Goal: Task Accomplishment & Management: Complete application form

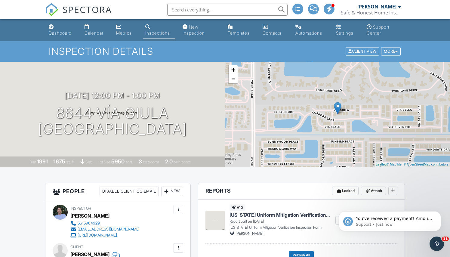
click at [430, 204] on div "You've received a payment! Amount $150.00 Fee $0.00 Net $150.00 Transaction # I…" at bounding box center [390, 193] width 111 height 75
click at [438, 213] on icon "Dismiss notification" at bounding box center [439, 212] width 3 height 3
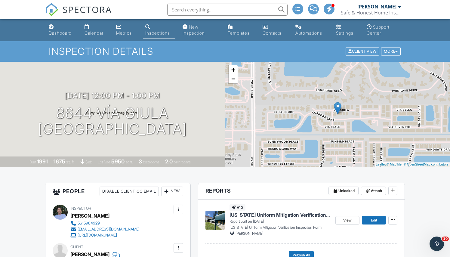
click at [294, 214] on span "[US_STATE] Uniform Mitigation Verification Inspection Form" at bounding box center [280, 215] width 101 height 7
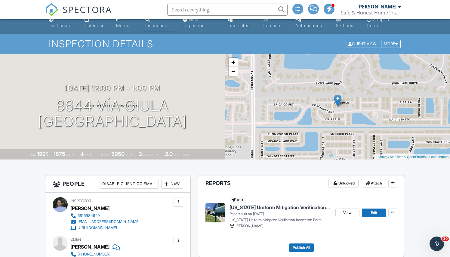
scroll to position [15, 0]
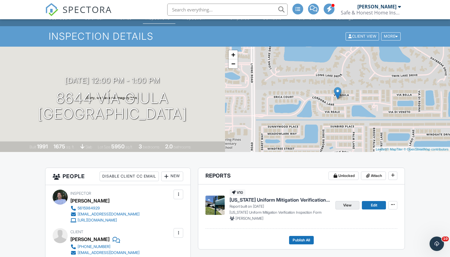
click at [342, 205] on link "View" at bounding box center [347, 205] width 24 height 8
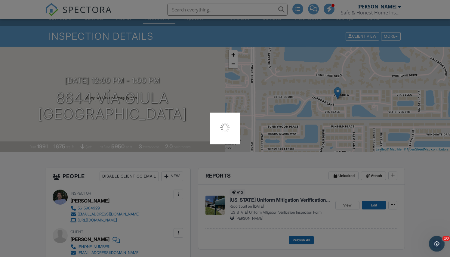
click at [439, 242] on icon "Open Intercom Messenger" at bounding box center [436, 243] width 10 height 10
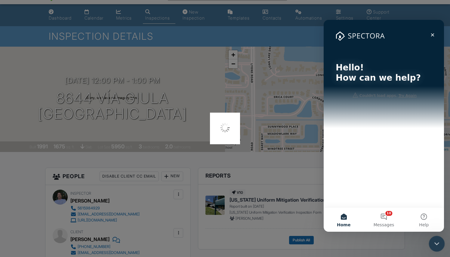
scroll to position [0, 0]
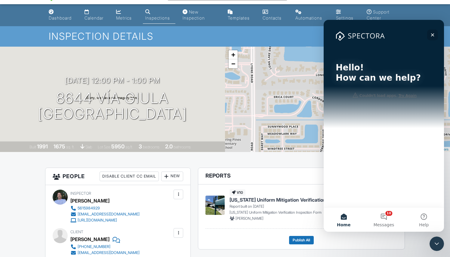
click at [433, 34] on icon "Close" at bounding box center [432, 34] width 5 height 5
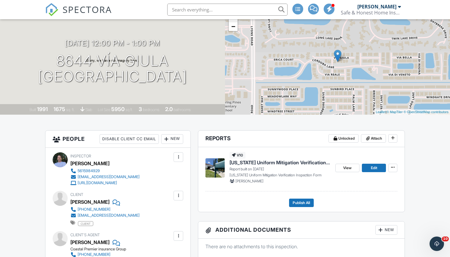
scroll to position [54, 0]
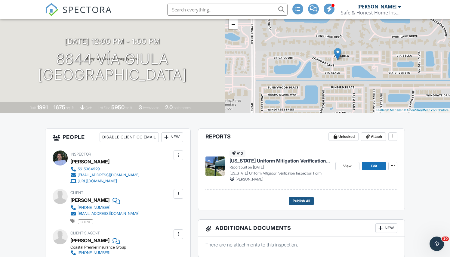
click at [306, 200] on span "Publish All" at bounding box center [301, 201] width 17 height 6
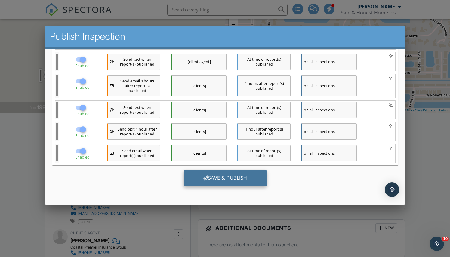
scroll to position [116, 0]
click at [247, 175] on div "Save & Publish" at bounding box center [225, 178] width 83 height 16
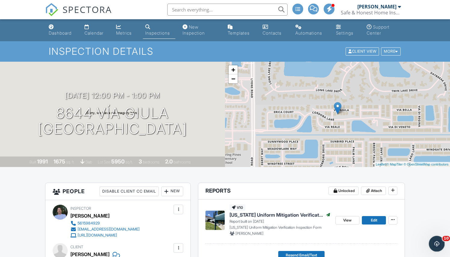
click at [434, 238] on div "Open Intercom Messenger" at bounding box center [436, 243] width 20 height 20
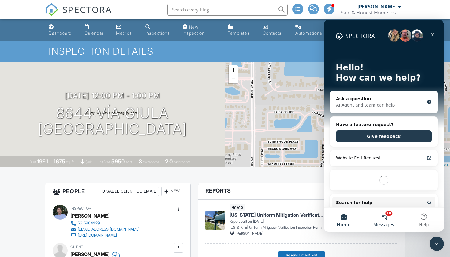
click at [386, 213] on button "10 Messages" at bounding box center [384, 220] width 40 height 24
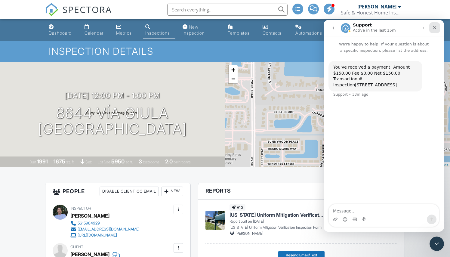
click at [436, 28] on icon "Close" at bounding box center [434, 27] width 5 height 5
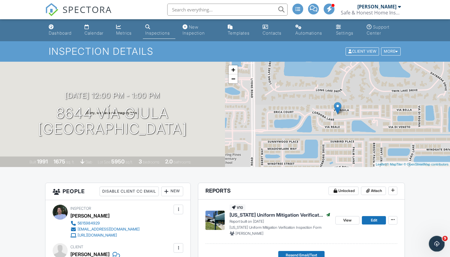
click at [437, 243] on icon "Open Intercom Messenger" at bounding box center [436, 243] width 10 height 10
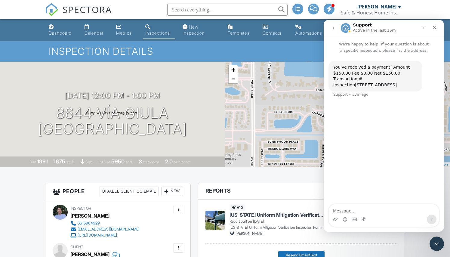
click at [332, 26] on icon "go back" at bounding box center [333, 28] width 5 height 5
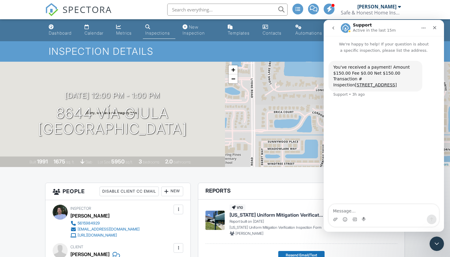
click at [333, 28] on icon "go back" at bounding box center [333, 28] width 5 height 5
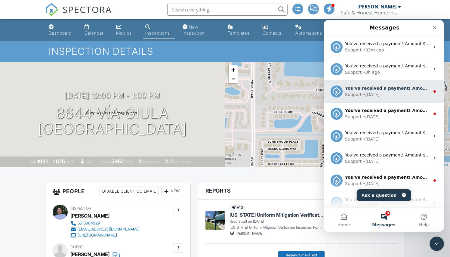
click at [367, 96] on div "• 3d ago" at bounding box center [371, 94] width 17 height 6
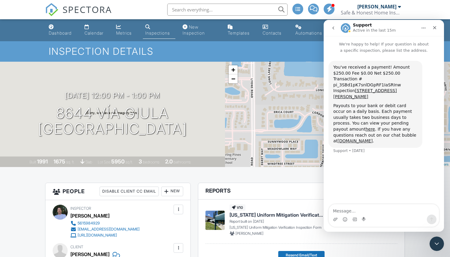
click at [333, 28] on icon "go back" at bounding box center [333, 27] width 2 height 3
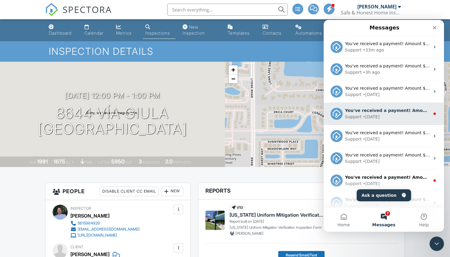
click at [374, 115] on div "• 3d ago" at bounding box center [371, 117] width 17 height 6
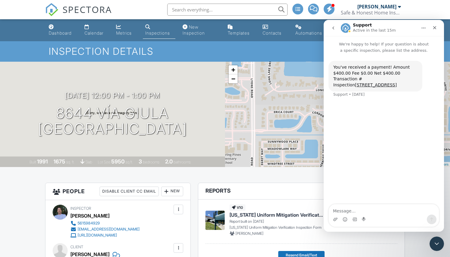
click at [334, 27] on icon "go back" at bounding box center [333, 27] width 2 height 3
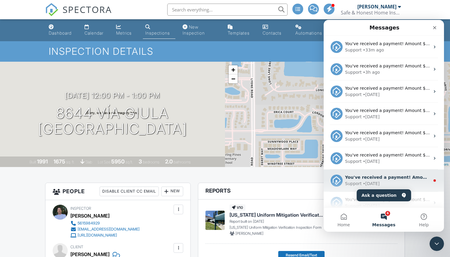
click at [357, 183] on div "Support" at bounding box center [353, 184] width 17 height 6
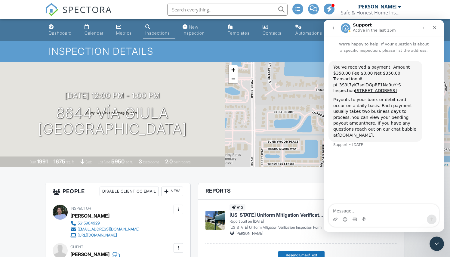
click at [333, 28] on icon "go back" at bounding box center [333, 27] width 2 height 3
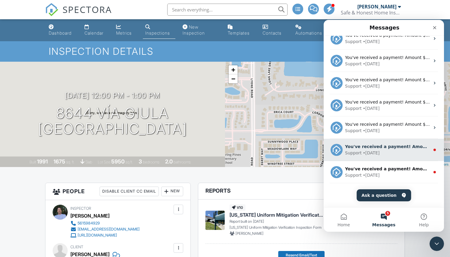
click at [363, 151] on div "• 1w ago" at bounding box center [371, 153] width 17 height 6
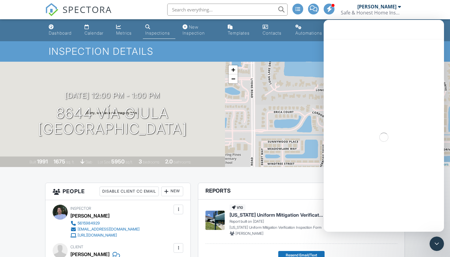
scroll to position [51, 0]
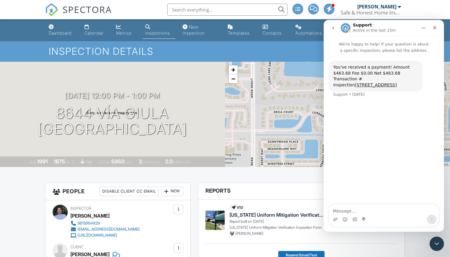
click at [332, 27] on icon "go back" at bounding box center [333, 28] width 5 height 5
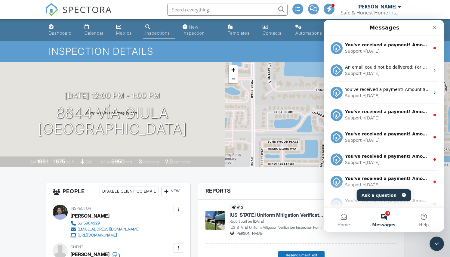
scroll to position [197, 0]
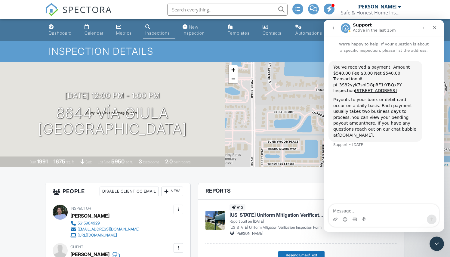
click at [334, 27] on icon "go back" at bounding box center [333, 28] width 5 height 5
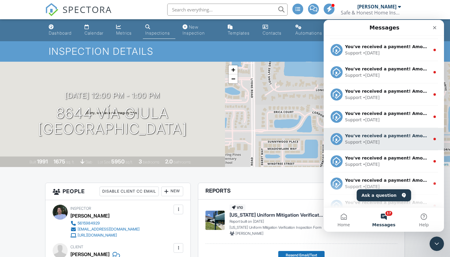
scroll to position [397, 0]
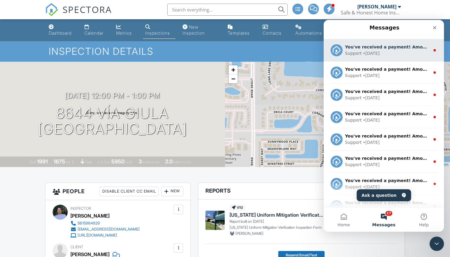
click at [397, 51] on div "Support • 3w ago" at bounding box center [387, 53] width 85 height 6
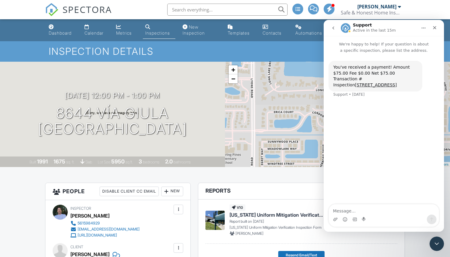
click at [337, 30] on button "go back" at bounding box center [333, 27] width 11 height 11
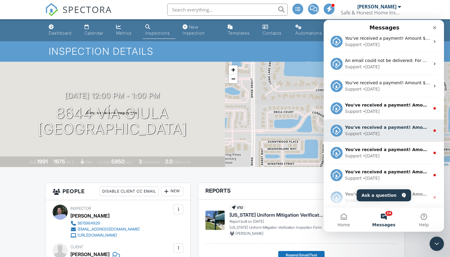
scroll to position [205, 0]
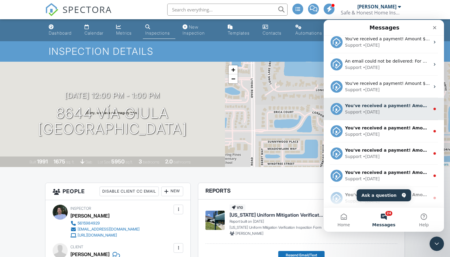
click at [390, 108] on div "You've received a payment! Amount $350.00 Fee $0.00 Net $350.00 Transaction # I…" at bounding box center [387, 106] width 85 height 6
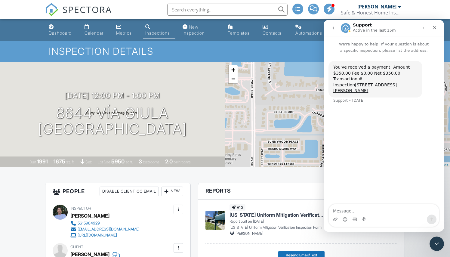
click at [335, 26] on icon "go back" at bounding box center [333, 28] width 5 height 5
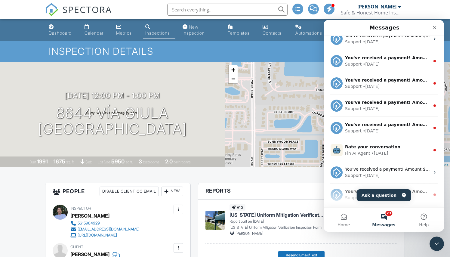
scroll to position [276, 0]
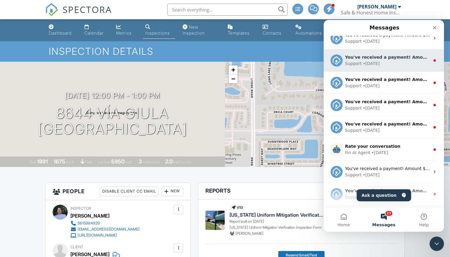
click at [419, 66] on div "Support • 2w ago" at bounding box center [387, 63] width 85 height 6
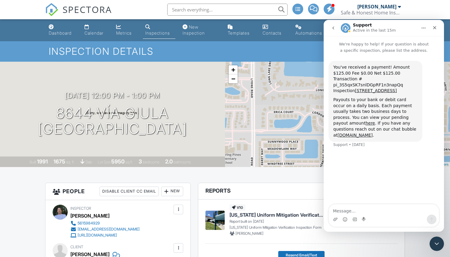
click at [334, 29] on icon "go back" at bounding box center [333, 27] width 2 height 3
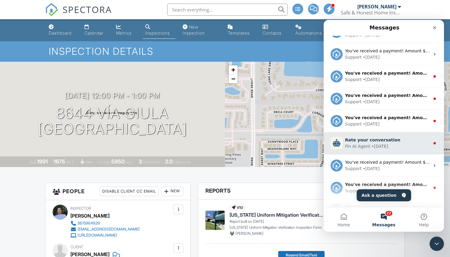
scroll to position [286, 0]
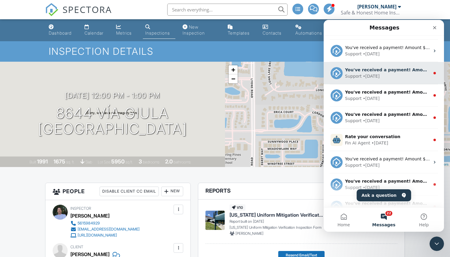
click at [397, 76] on div "Support • 2w ago" at bounding box center [387, 76] width 85 height 6
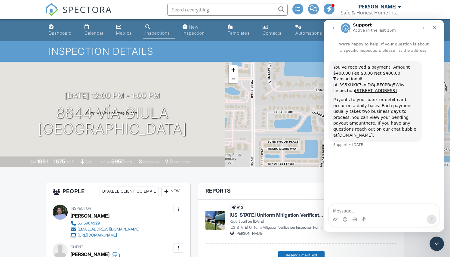
click at [334, 28] on icon "go back" at bounding box center [333, 28] width 5 height 5
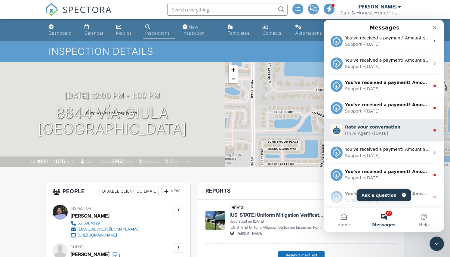
scroll to position [295, 0]
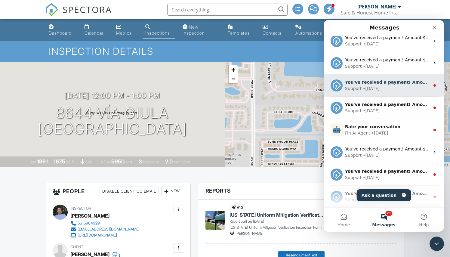
click at [396, 90] on div "Support • 2w ago" at bounding box center [387, 88] width 85 height 6
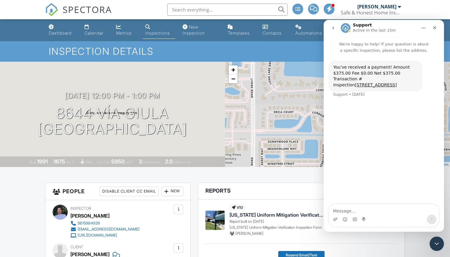
click at [334, 29] on icon "go back" at bounding box center [333, 28] width 5 height 5
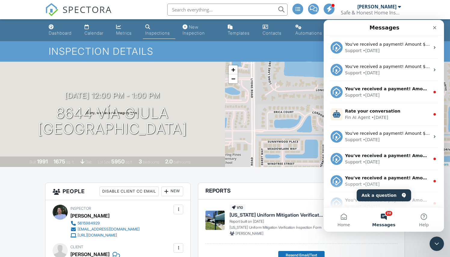
scroll to position [320, 0]
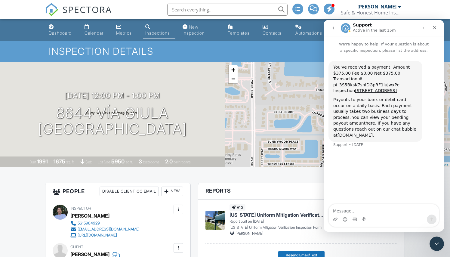
click at [338, 26] on button "go back" at bounding box center [333, 27] width 11 height 11
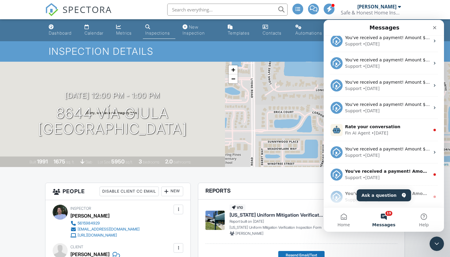
scroll to position [296, 0]
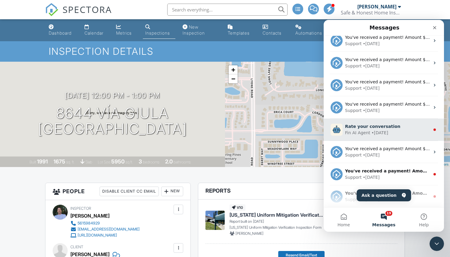
click at [381, 125] on span "Rate your conversation" at bounding box center [372, 126] width 55 height 5
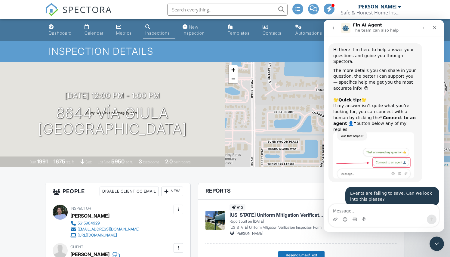
scroll to position [1, 0]
click at [334, 27] on icon "go back" at bounding box center [333, 28] width 5 height 5
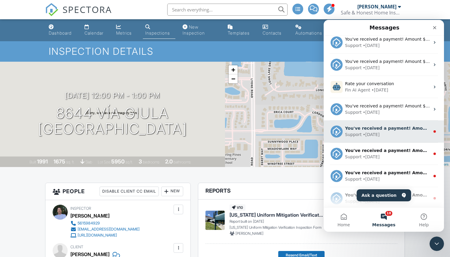
scroll to position [348, 0]
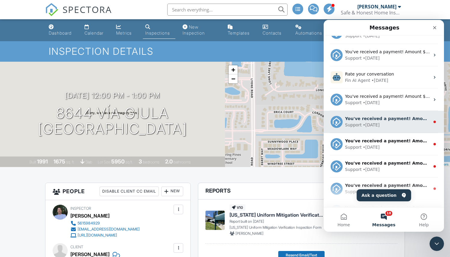
click at [376, 122] on div "• 3w ago" at bounding box center [371, 125] width 17 height 6
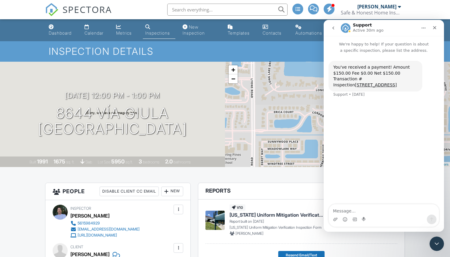
click at [334, 29] on icon "go back" at bounding box center [333, 28] width 5 height 5
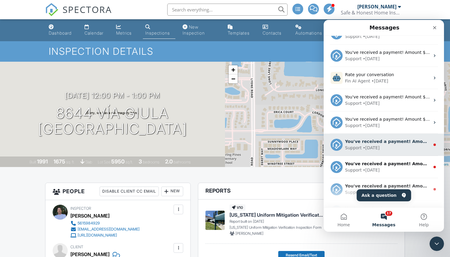
scroll to position [359, 0]
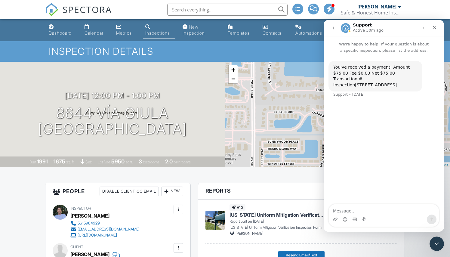
click at [332, 28] on icon "go back" at bounding box center [333, 28] width 5 height 5
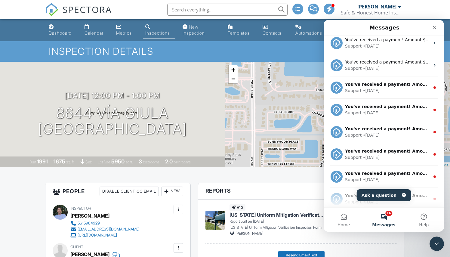
scroll to position [428, 0]
click at [384, 217] on button "16 Messages" at bounding box center [384, 220] width 40 height 24
click at [385, 214] on button "16 Messages" at bounding box center [384, 220] width 40 height 24
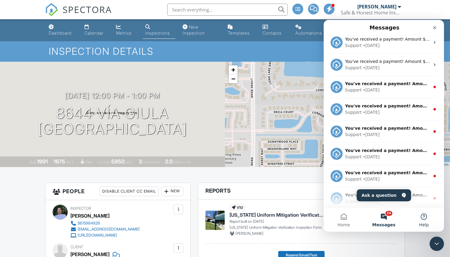
click at [423, 218] on button "Help" at bounding box center [424, 220] width 40 height 24
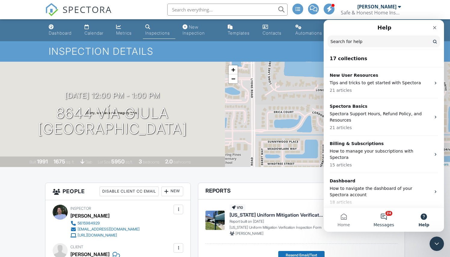
click at [386, 215] on button "24 Messages" at bounding box center [384, 220] width 40 height 24
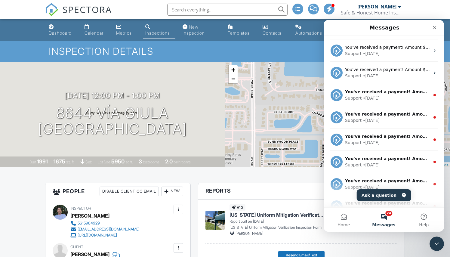
scroll to position [435, 0]
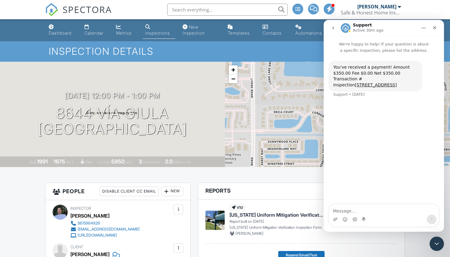
click at [333, 29] on icon "go back" at bounding box center [333, 28] width 5 height 5
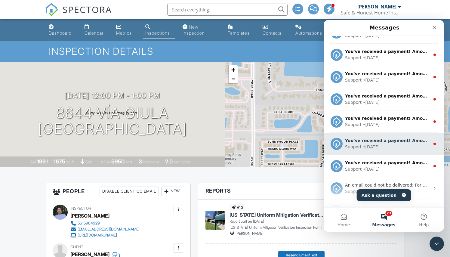
scroll to position [472, 0]
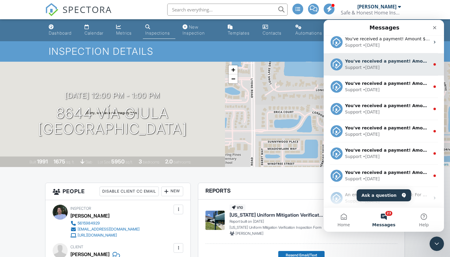
click at [382, 64] on div "You've received a payment! Amount $150.00 Fee $0.00 Net $150.00 Transaction # I…" at bounding box center [387, 61] width 85 height 6
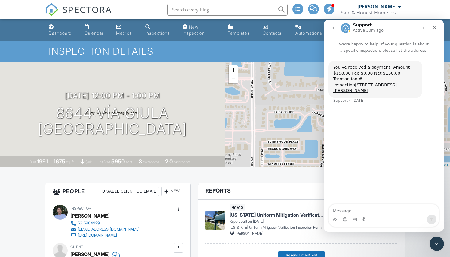
click at [335, 29] on icon "go back" at bounding box center [333, 28] width 5 height 5
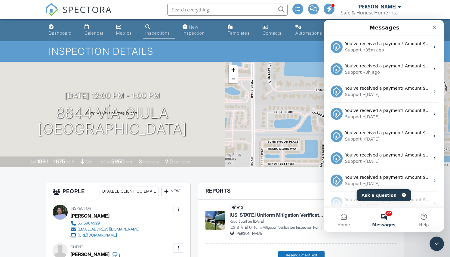
scroll to position [0, 0]
click at [434, 28] on icon "Close" at bounding box center [434, 27] width 3 height 3
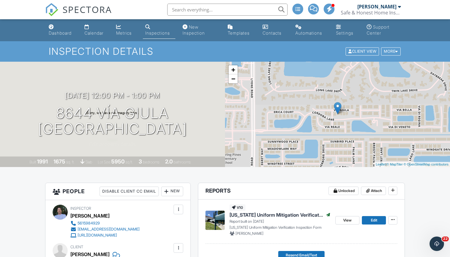
click at [65, 42] on div "Inspection Details Client View More Property Details Reschedule Reorder / Copy …" at bounding box center [225, 51] width 450 height 20
click at [61, 33] on div "Dashboard" at bounding box center [60, 32] width 23 height 5
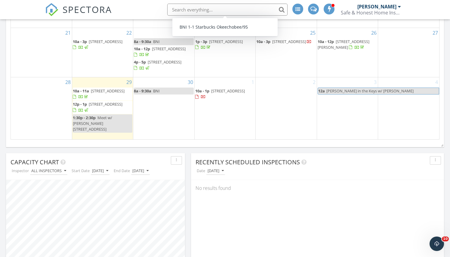
scroll to position [356, 0]
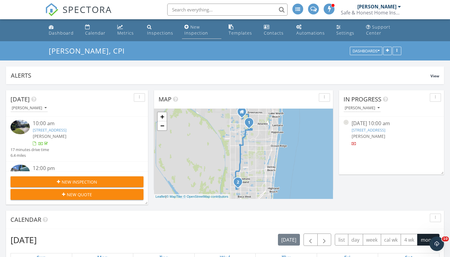
click at [197, 31] on div "New Inspection" at bounding box center [196, 30] width 24 height 12
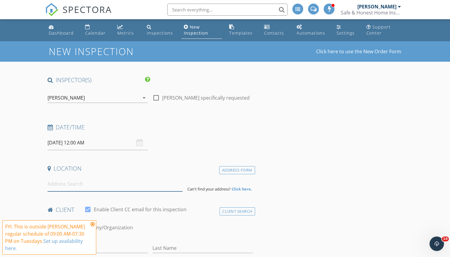
click at [132, 184] on input at bounding box center [115, 184] width 135 height 15
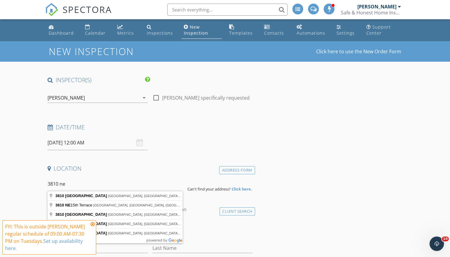
type input "[STREET_ADDRESS]"
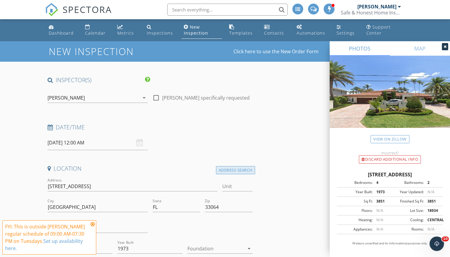
click at [243, 168] on div "Address Search" at bounding box center [235, 170] width 39 height 8
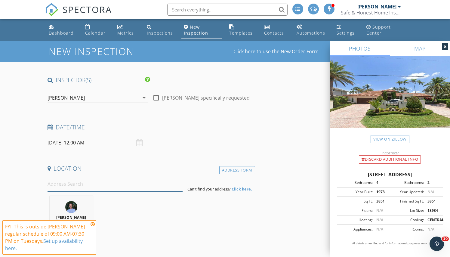
click at [78, 184] on input at bounding box center [115, 184] width 135 height 15
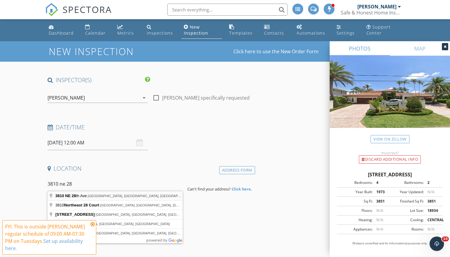
type input "3810 NE 28th Ave, Lighthouse Point, FL, USA"
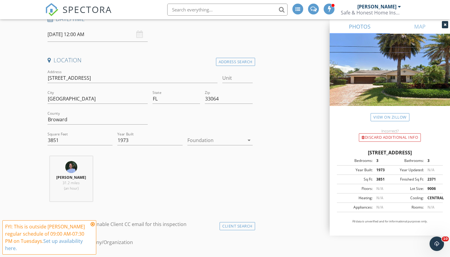
scroll to position [123, 0]
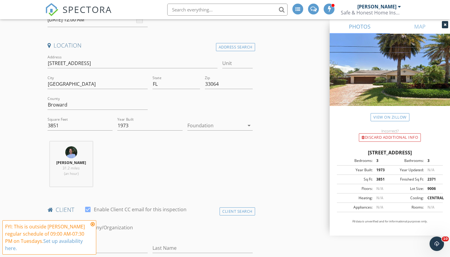
click at [238, 126] on div at bounding box center [215, 126] width 57 height 10
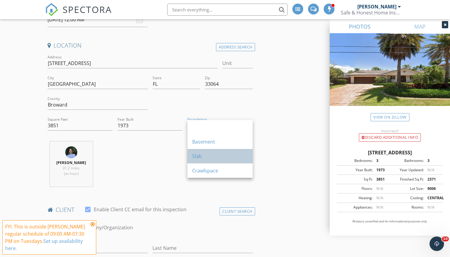
click at [199, 157] on div "Slab" at bounding box center [220, 156] width 56 height 7
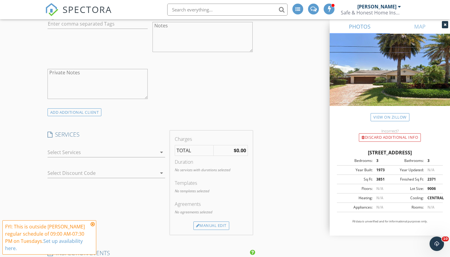
scroll to position [448, 0]
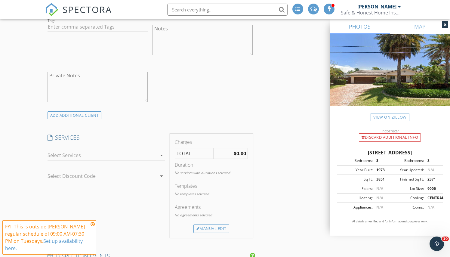
click at [156, 154] on div at bounding box center [102, 155] width 109 height 10
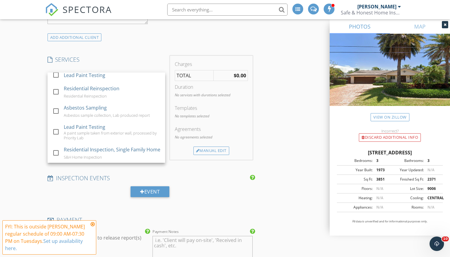
scroll to position [527, 0]
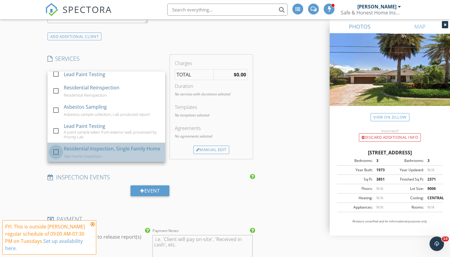
click at [58, 154] on div at bounding box center [56, 152] width 10 height 10
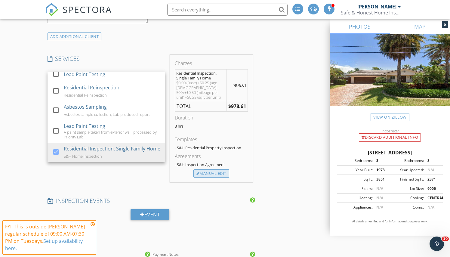
click at [219, 169] on div "Manual Edit" at bounding box center [211, 173] width 36 height 8
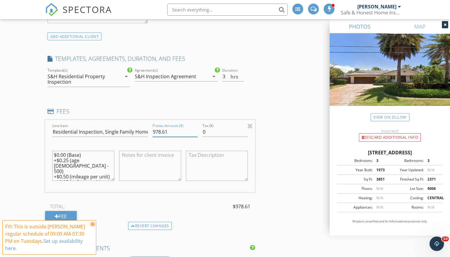
click at [173, 132] on input "978.61" at bounding box center [175, 132] width 45 height 10
type input "980.00"
click at [283, 119] on div "INSPECTOR(S) check_box Jason Valentine PRIMARY Jason Valentine arrow_drop_down …" at bounding box center [225, 176] width 360 height 1255
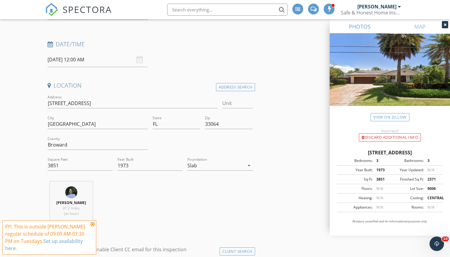
scroll to position [83, 0]
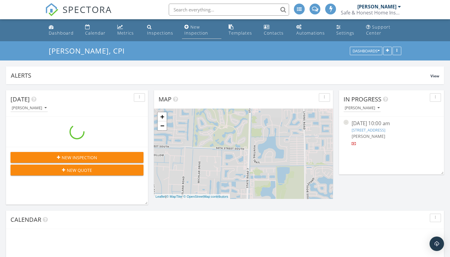
scroll to position [159, 179]
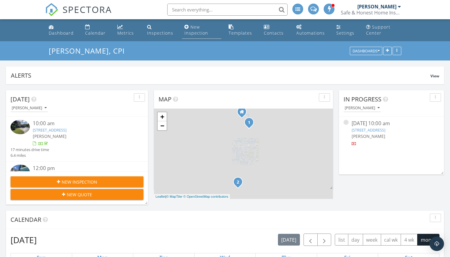
click at [193, 29] on div "New Inspection" at bounding box center [196, 30] width 24 height 12
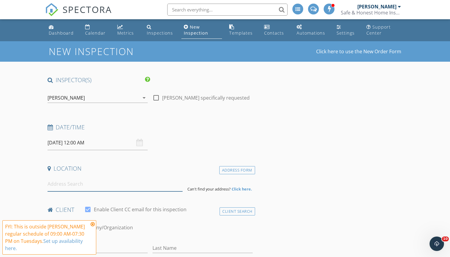
click at [146, 184] on input at bounding box center [115, 184] width 135 height 15
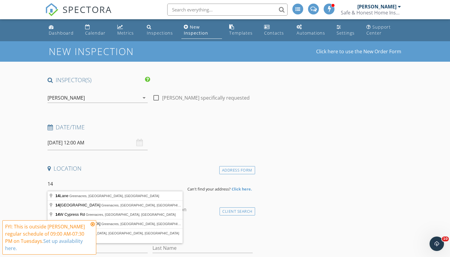
type input "1"
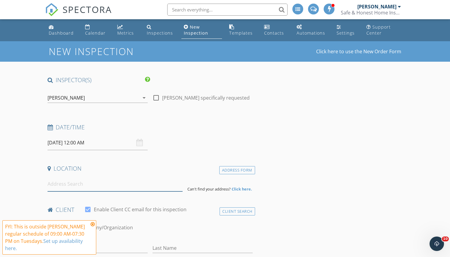
type input "y"
type input "3"
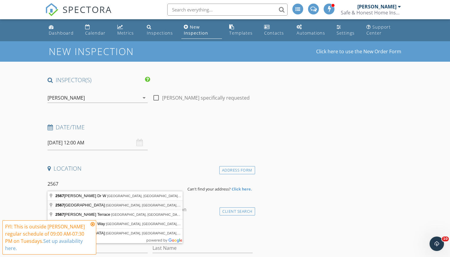
type input "[STREET_ADDRESS]"
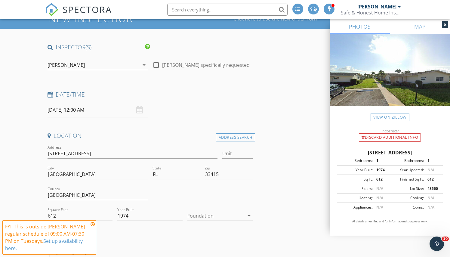
scroll to position [39, 0]
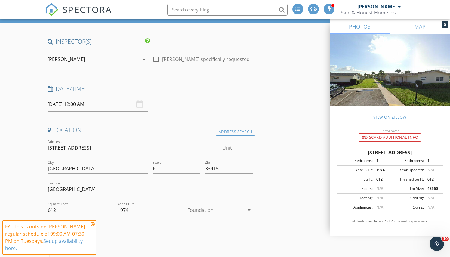
click at [205, 209] on div at bounding box center [215, 210] width 57 height 10
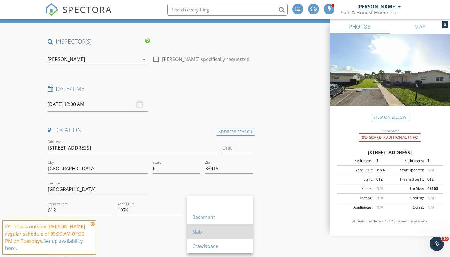
click at [202, 235] on div "Slab" at bounding box center [220, 231] width 56 height 7
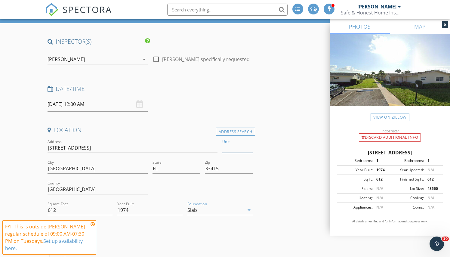
scroll to position [39, 0]
type input "C"
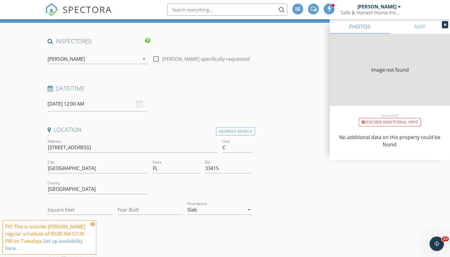
type input "612"
type input "1974"
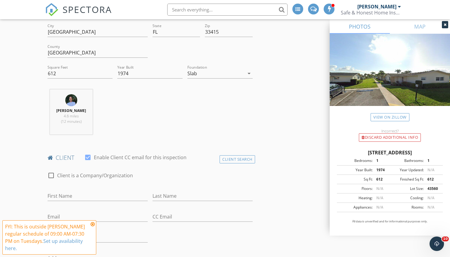
scroll to position [179, 0]
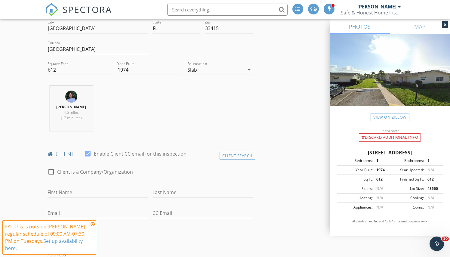
click at [93, 223] on icon at bounding box center [93, 224] width 4 height 5
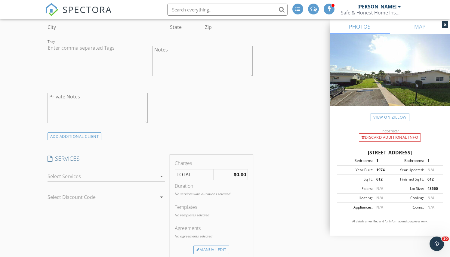
scroll to position [433, 0]
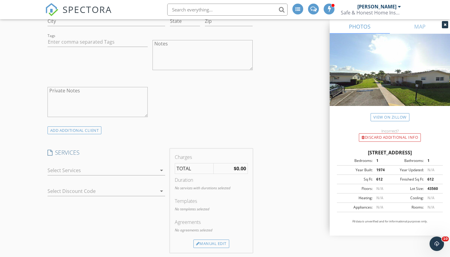
click at [147, 165] on div at bounding box center [102, 170] width 109 height 10
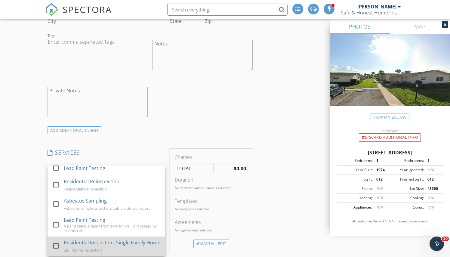
scroll to position [224, 0]
click at [58, 245] on div at bounding box center [56, 246] width 10 height 10
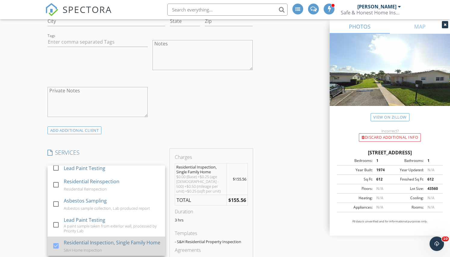
click at [54, 246] on div at bounding box center [56, 246] width 10 height 10
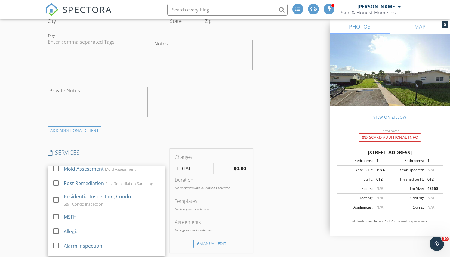
scroll to position [130, 0]
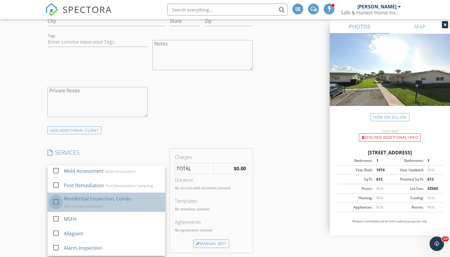
click at [56, 199] on div at bounding box center [56, 202] width 10 height 10
checkbox input "true"
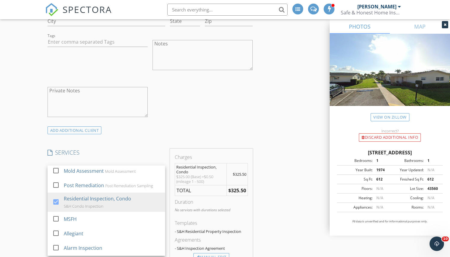
click at [203, 123] on div "check_box_outline_blank Client is a Company/Organization First Name Last Name E…" at bounding box center [150, 17] width 210 height 218
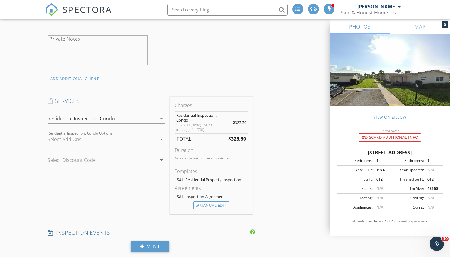
scroll to position [495, 0]
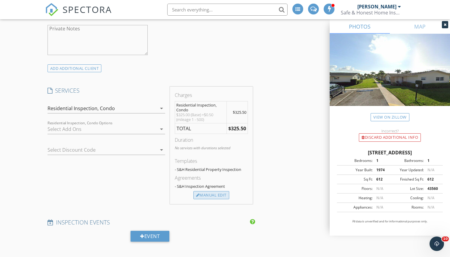
click at [218, 195] on div "Manual Edit" at bounding box center [211, 195] width 36 height 8
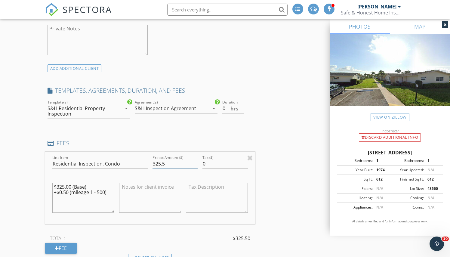
click at [167, 164] on input "325.5" at bounding box center [175, 164] width 45 height 10
type input "350.00"
click at [279, 124] on div "INSPECTOR(S) check_box [PERSON_NAME] PRIMARY [PERSON_NAME] arrow_drop_down chec…" at bounding box center [225, 208] width 360 height 1255
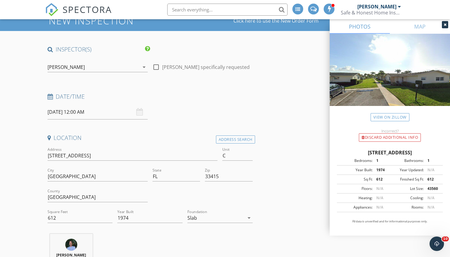
scroll to position [20, 0]
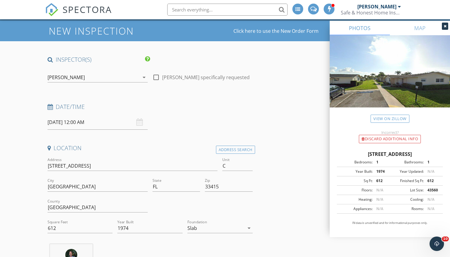
click at [129, 124] on input "[DATE] 12:00 AM" at bounding box center [98, 122] width 100 height 15
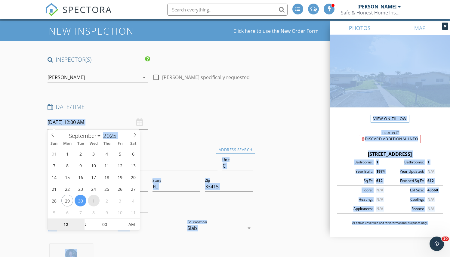
select select "9"
type input "[DATE] 12:00 AM"
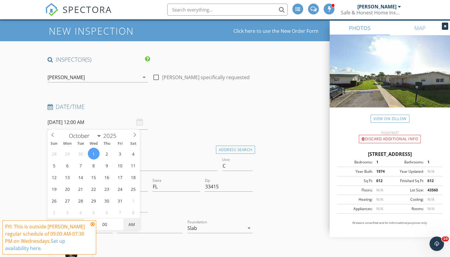
type input "02"
type input "[DATE] 2:00 PM"
click at [137, 227] on span "AM" at bounding box center [131, 224] width 17 height 12
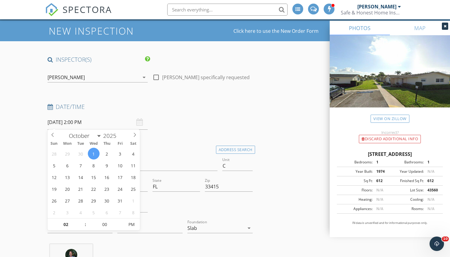
click at [229, 111] on div "Date/Time" at bounding box center [150, 109] width 210 height 12
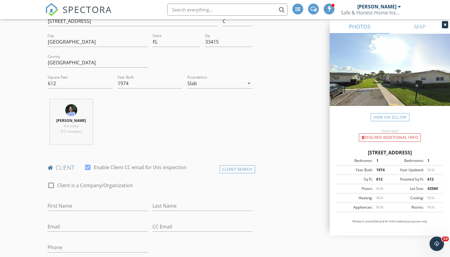
scroll to position [170, 0]
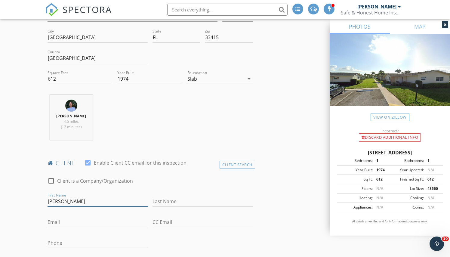
type input "[PERSON_NAME]"
type input "[PHONE_NUMBER]"
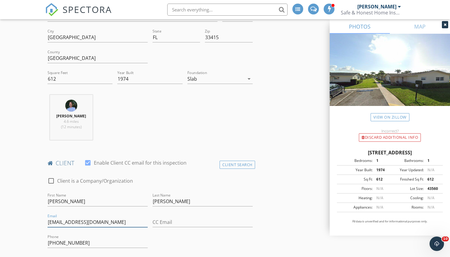
type input "[EMAIL_ADDRESS][DOMAIN_NAME]"
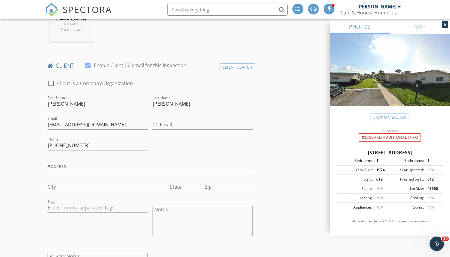
scroll to position [278, 0]
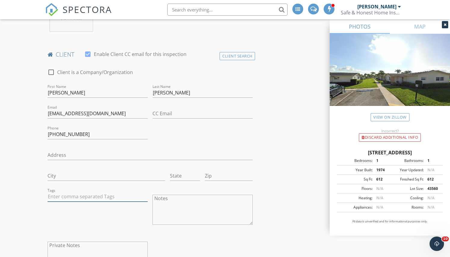
click at [126, 198] on input "text" at bounding box center [98, 197] width 100 height 10
type input "&nbsp;"
type input "client"
click at [61, 209] on div "Client" at bounding box center [60, 210] width 20 height 8
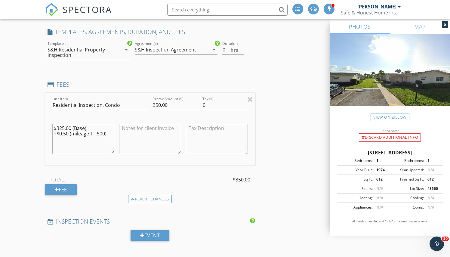
scroll to position [555, 0]
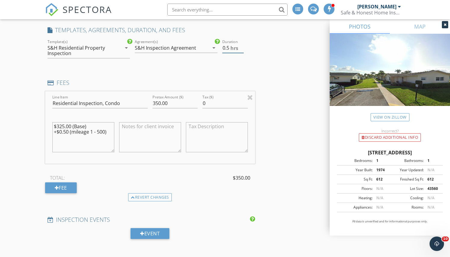
click at [242, 45] on input "0.5" at bounding box center [232, 48] width 21 height 10
click at [242, 45] on input "1" at bounding box center [232, 48] width 21 height 10
click at [242, 45] on input "1.5" at bounding box center [232, 48] width 21 height 10
click at [242, 45] on input "2" at bounding box center [232, 48] width 21 height 10
click at [242, 45] on input "2.5" at bounding box center [232, 48] width 21 height 10
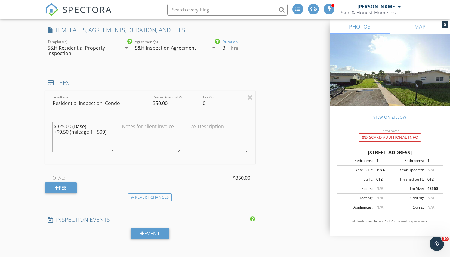
click at [242, 45] on input "3" at bounding box center [232, 48] width 21 height 10
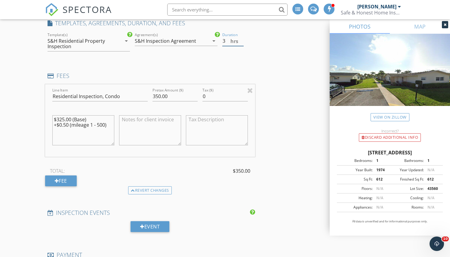
scroll to position [564, 0]
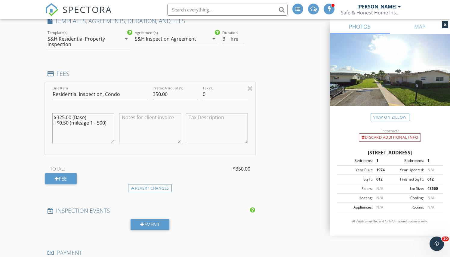
click at [292, 92] on div "INSPECTOR(S) check_box [PERSON_NAME] PRIMARY [PERSON_NAME] arrow_drop_down chec…" at bounding box center [225, 139] width 360 height 1255
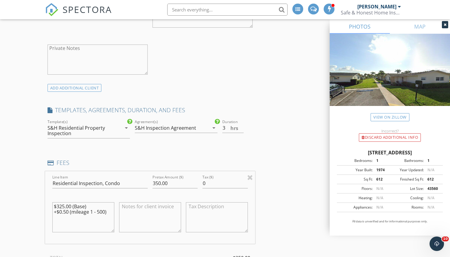
scroll to position [479, 0]
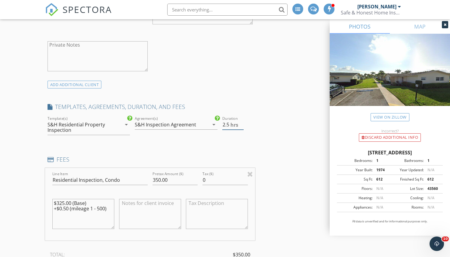
click at [241, 125] on input "2.5" at bounding box center [232, 125] width 21 height 10
click at [241, 125] on input "2" at bounding box center [232, 125] width 21 height 10
type input "2.5"
click at [241, 122] on input "2.5" at bounding box center [232, 125] width 21 height 10
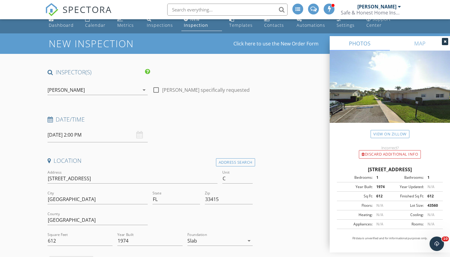
scroll to position [5, 0]
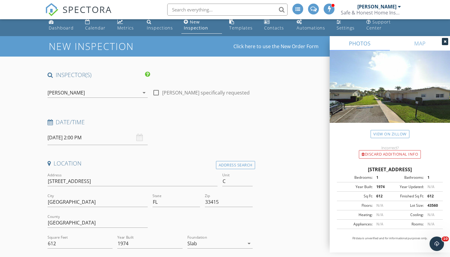
click at [241, 120] on h4 "Date/Time" at bounding box center [150, 122] width 205 height 8
click at [216, 129] on div "Date/Time" at bounding box center [150, 124] width 210 height 12
click at [138, 134] on div "[DATE] 2:00 PM" at bounding box center [98, 137] width 100 height 15
click at [128, 138] on input "[DATE] 2:00 PM" at bounding box center [98, 137] width 100 height 15
click at [205, 130] on div "Date/Time [DATE] 2:00 PM" at bounding box center [150, 131] width 210 height 27
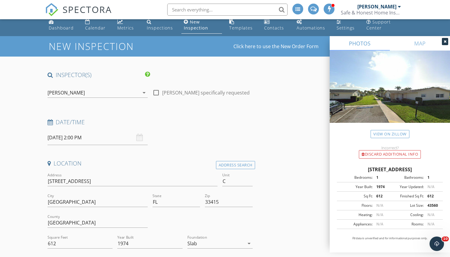
click at [168, 162] on h4 "Location" at bounding box center [150, 163] width 205 height 8
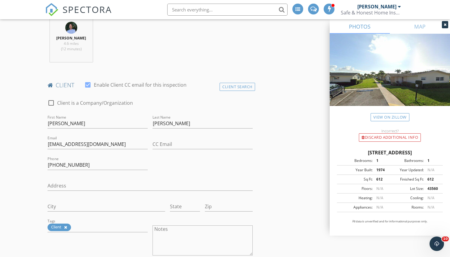
scroll to position [251, 0]
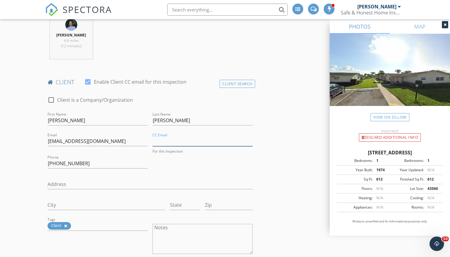
click at [166, 142] on input "CC Email" at bounding box center [203, 141] width 100 height 10
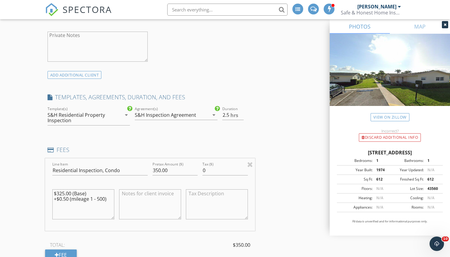
scroll to position [488, 0]
